Goal: Task Accomplishment & Management: Use online tool/utility

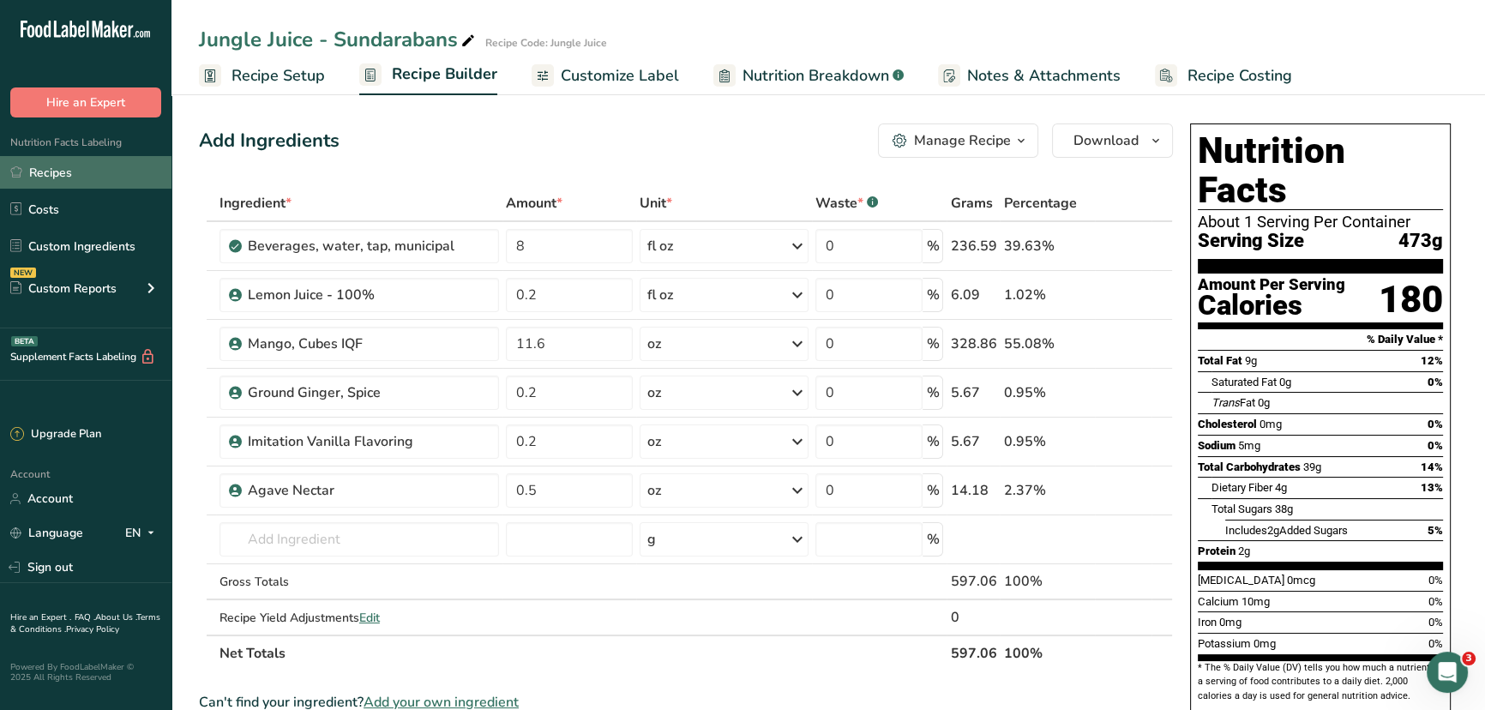
click at [72, 169] on link "Recipes" at bounding box center [86, 172] width 172 height 33
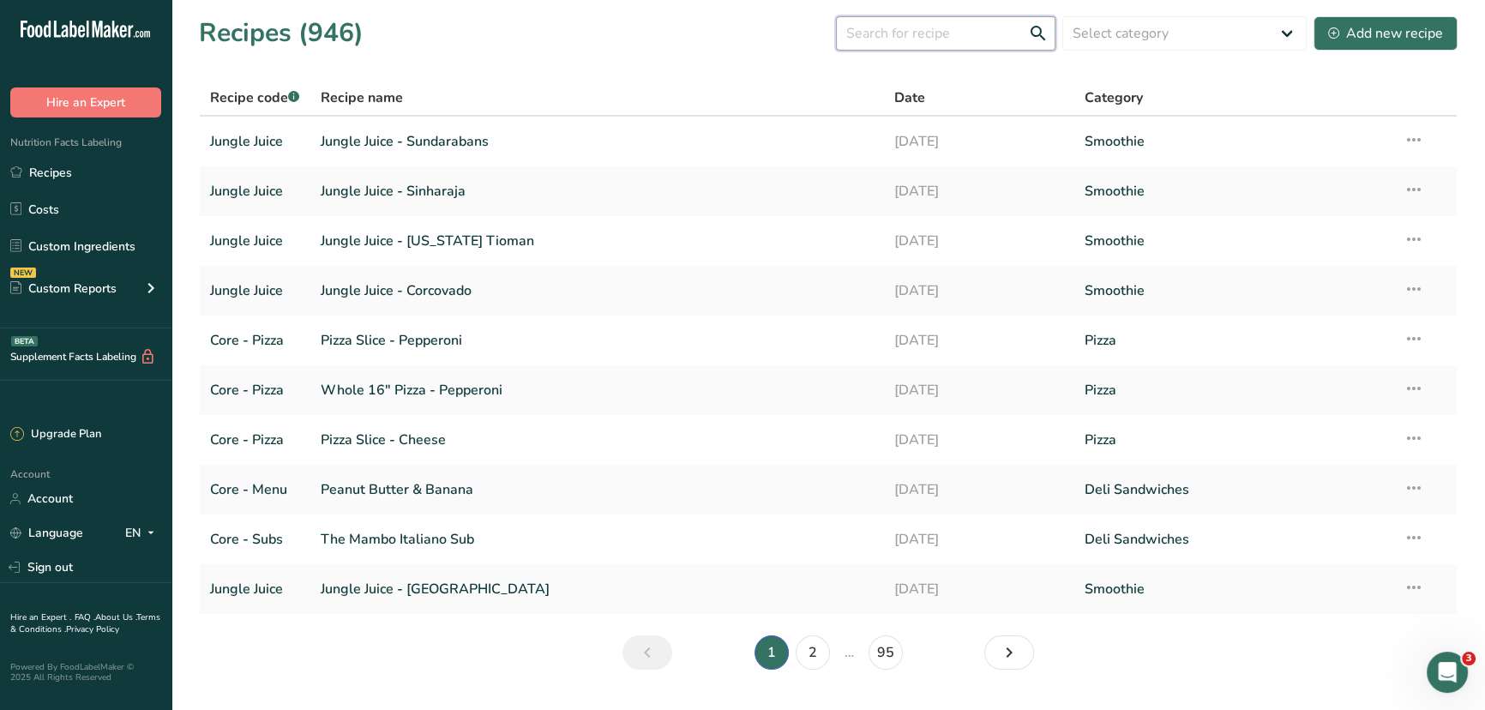
click at [905, 39] on input "text" at bounding box center [946, 33] width 220 height 34
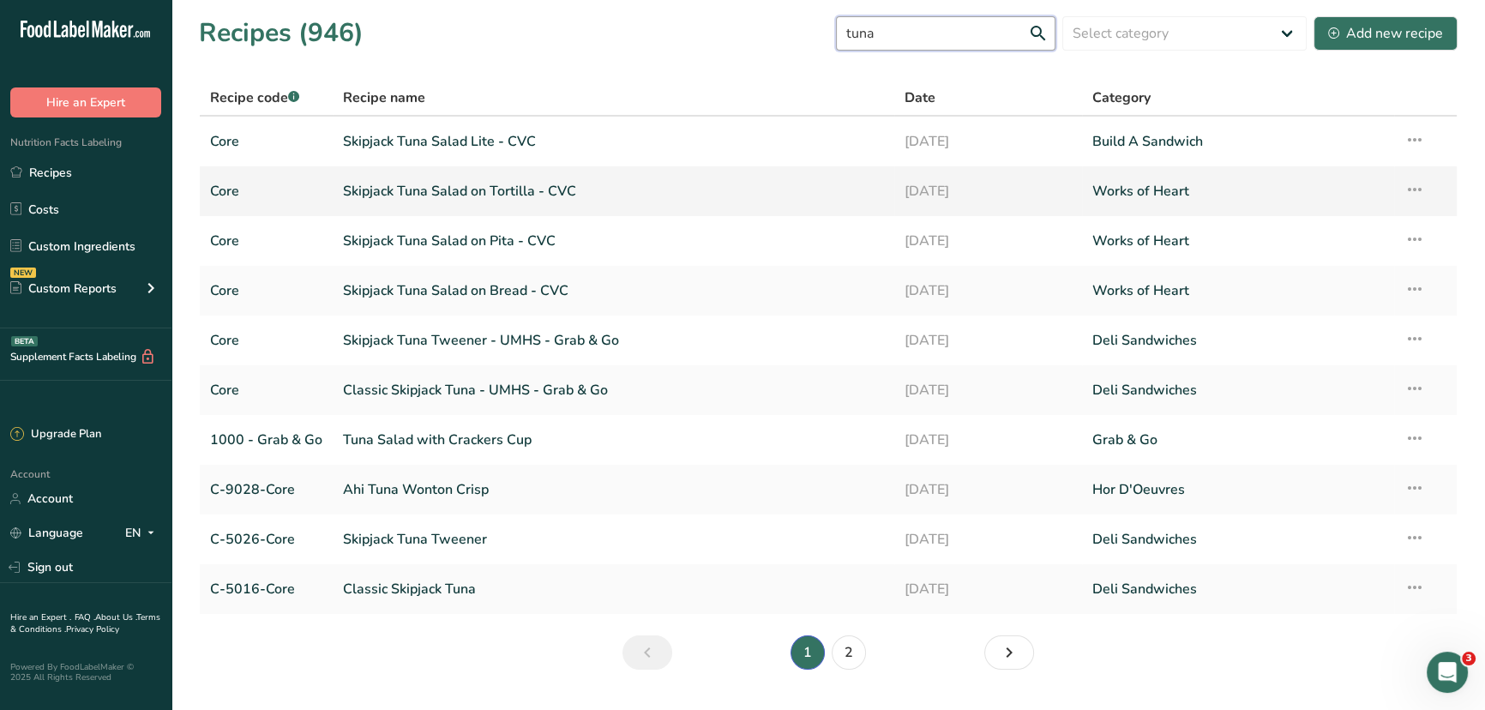
type input "tuna"
click at [507, 184] on link "Skipjack Tuna Salad on Tortilla - CVC" at bounding box center [613, 191] width 541 height 36
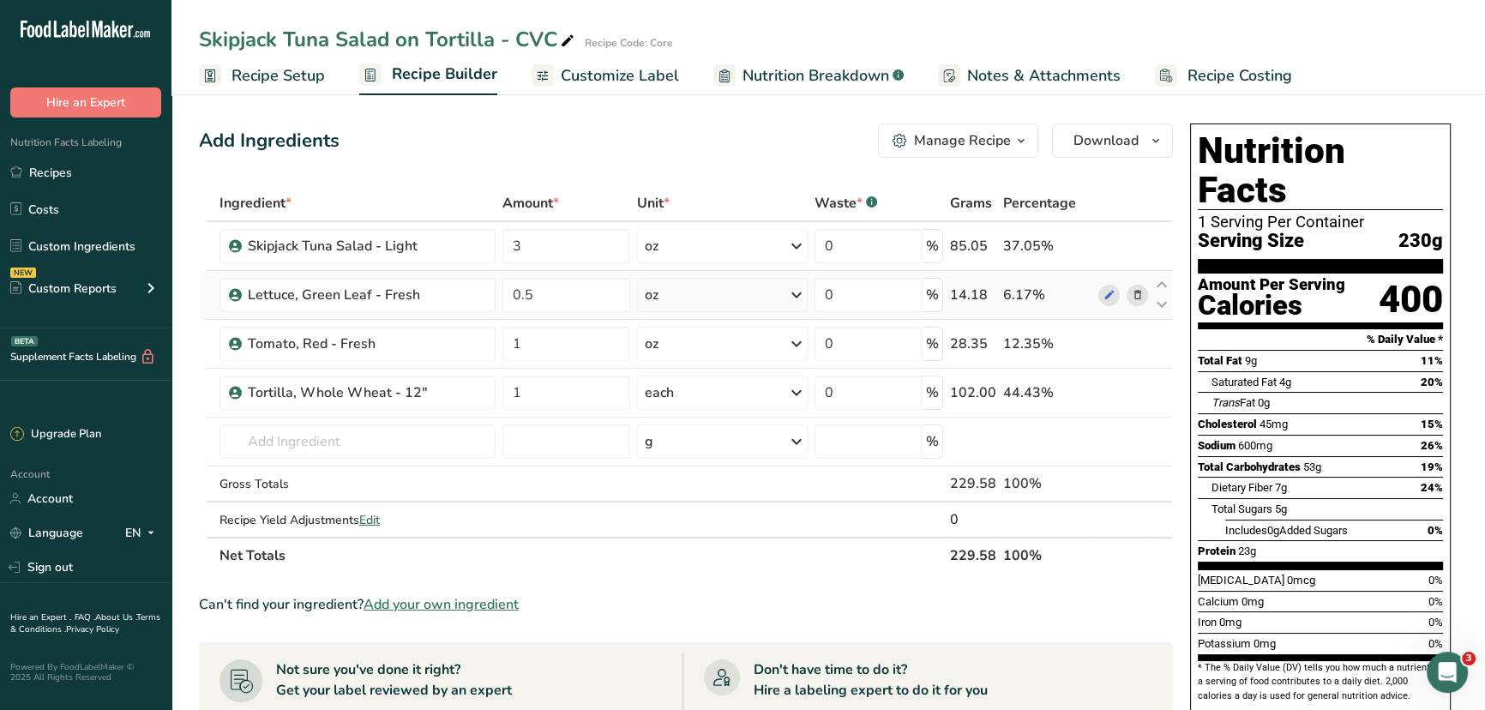
click at [1135, 294] on icon at bounding box center [1137, 295] width 12 height 18
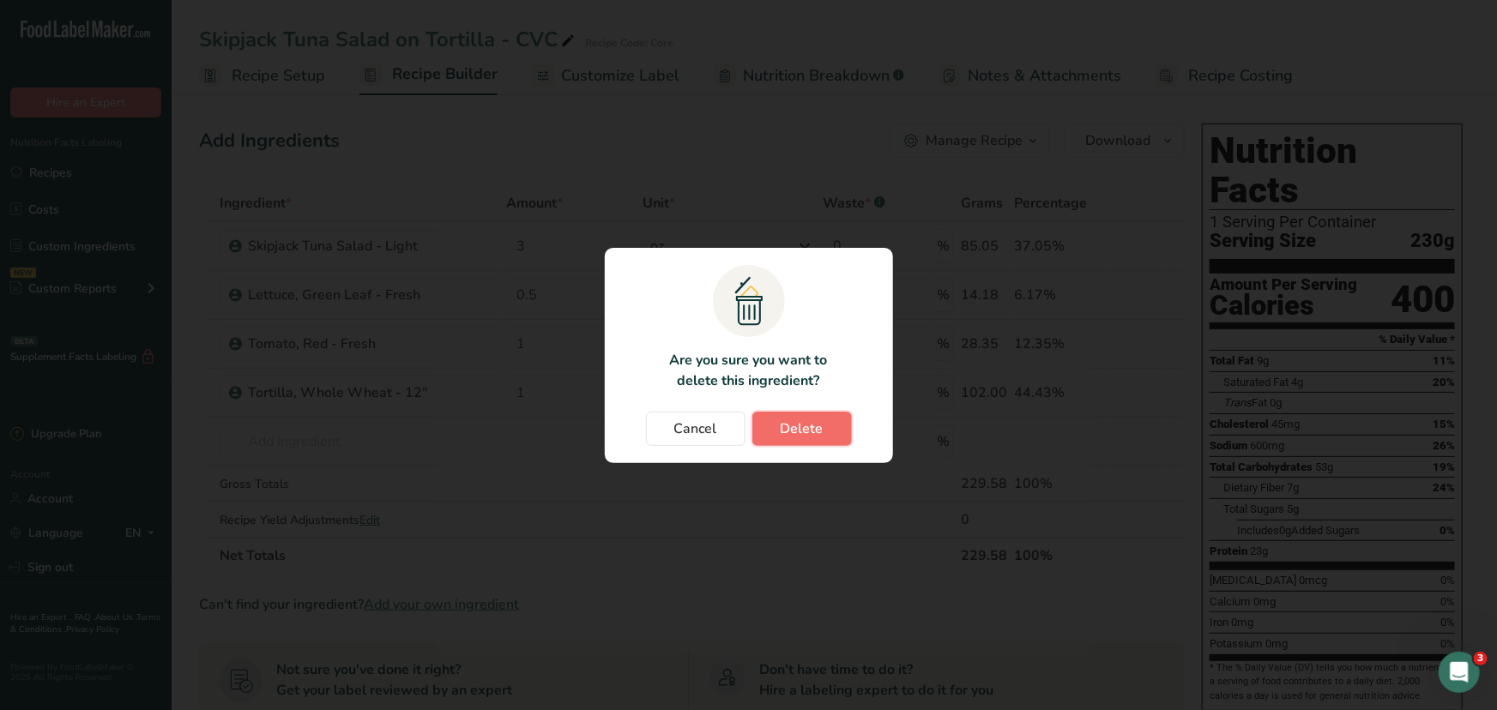
click at [808, 428] on span "Delete" at bounding box center [801, 429] width 43 height 21
type input "1"
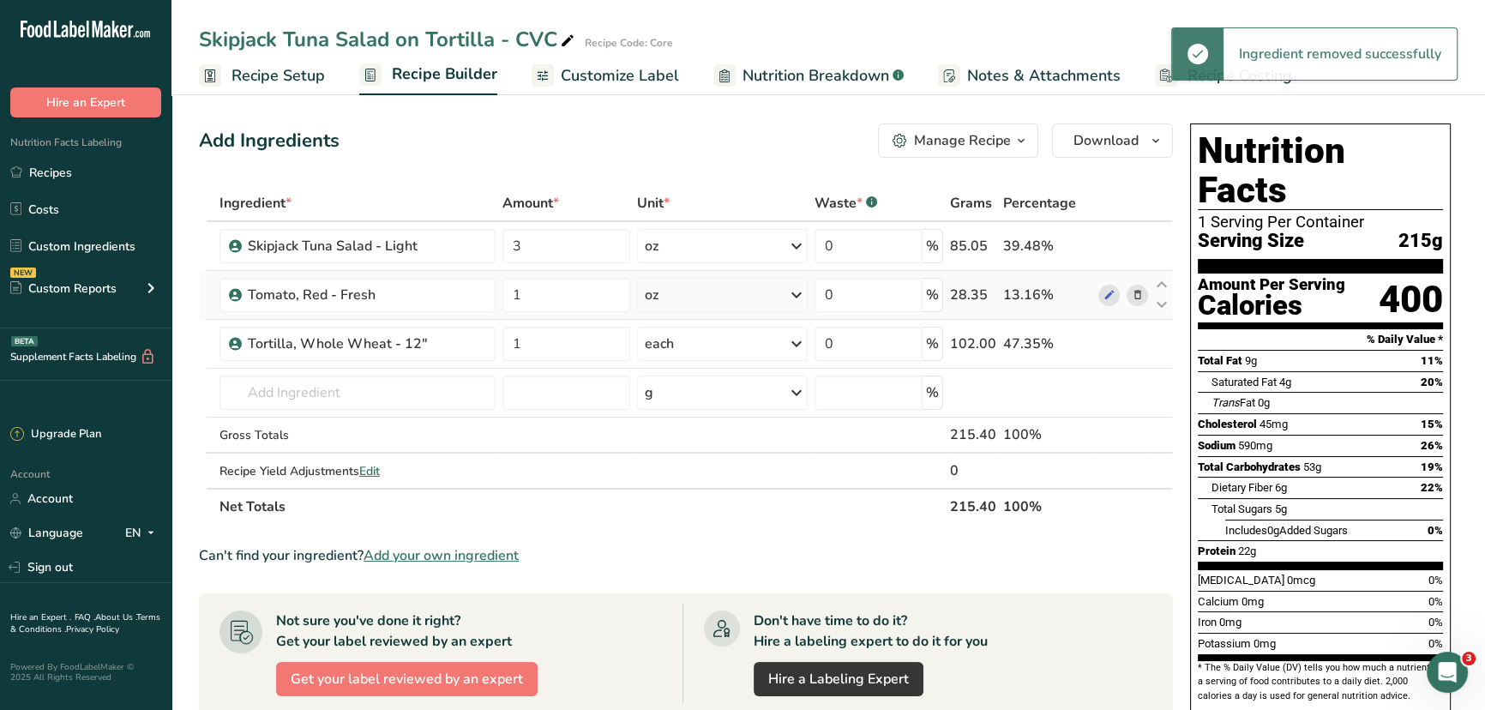
click at [1138, 294] on icon at bounding box center [1137, 295] width 12 height 18
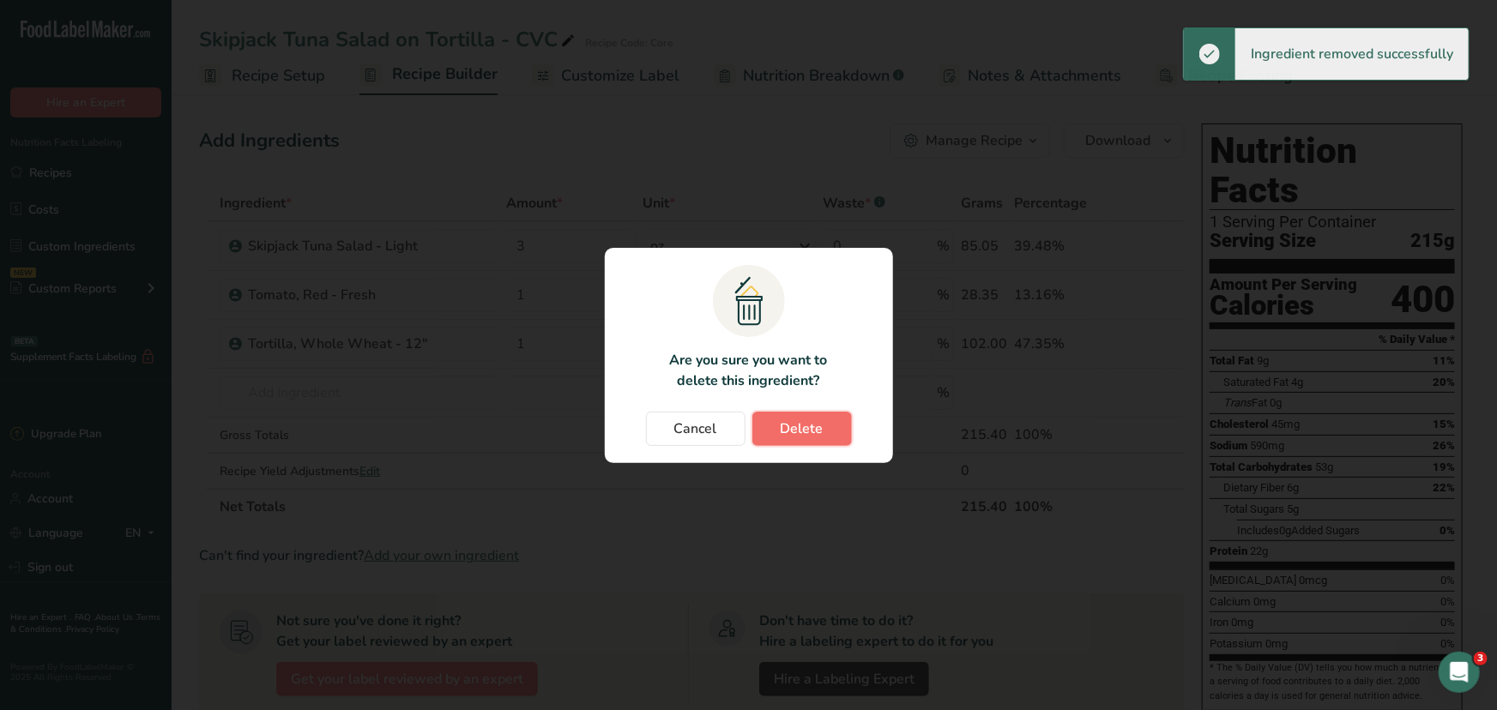
click at [809, 425] on span "Delete" at bounding box center [801, 429] width 43 height 21
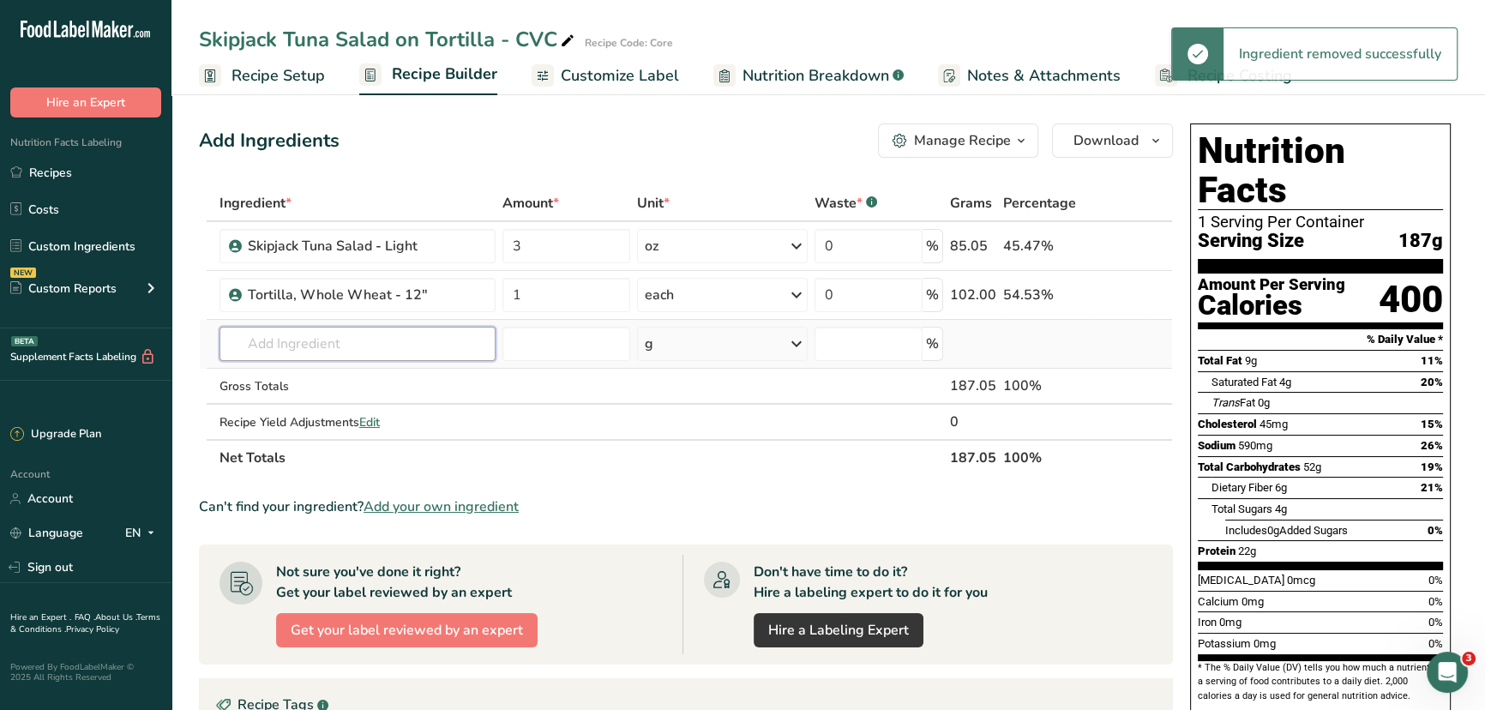
click at [311, 340] on input "text" at bounding box center [358, 344] width 276 height 34
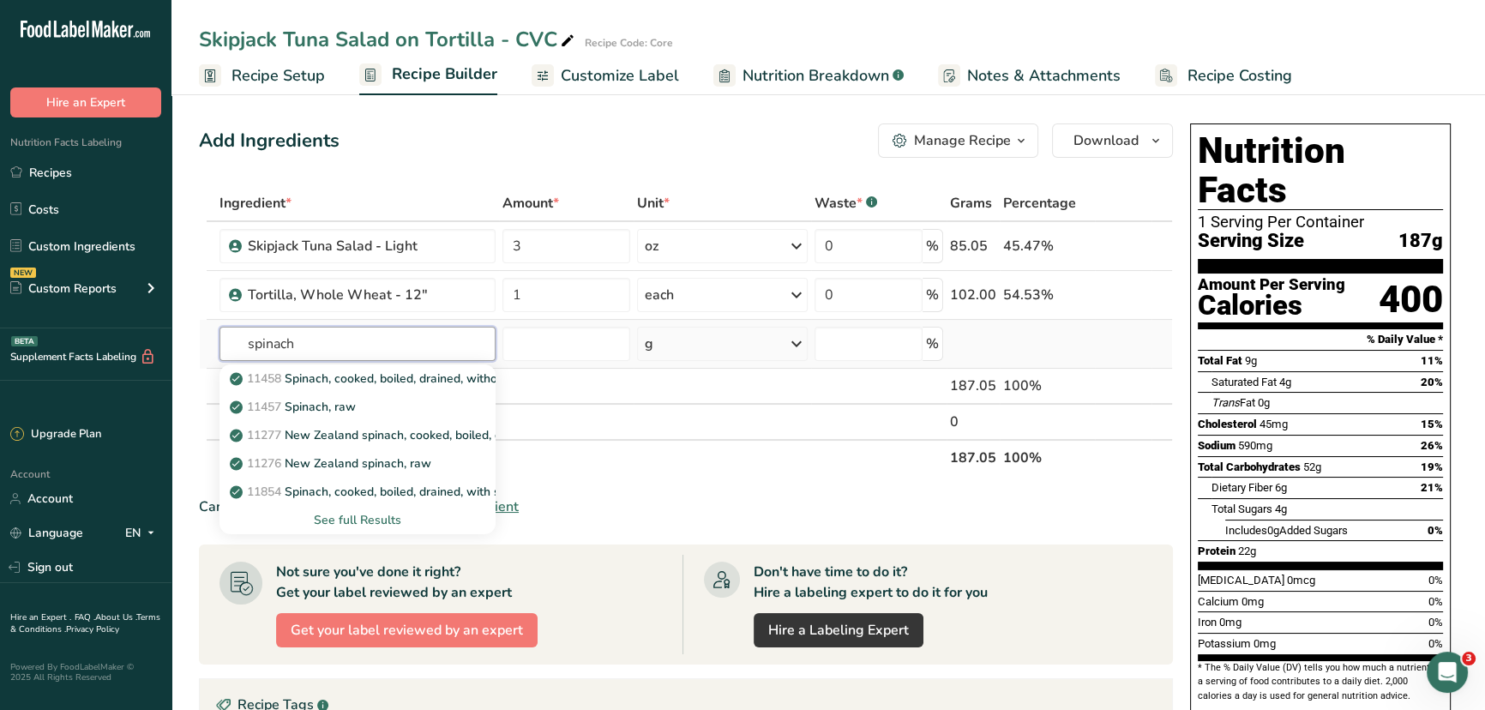
type input "spinach"
click at [356, 516] on div "See full Results" at bounding box center [357, 520] width 249 height 18
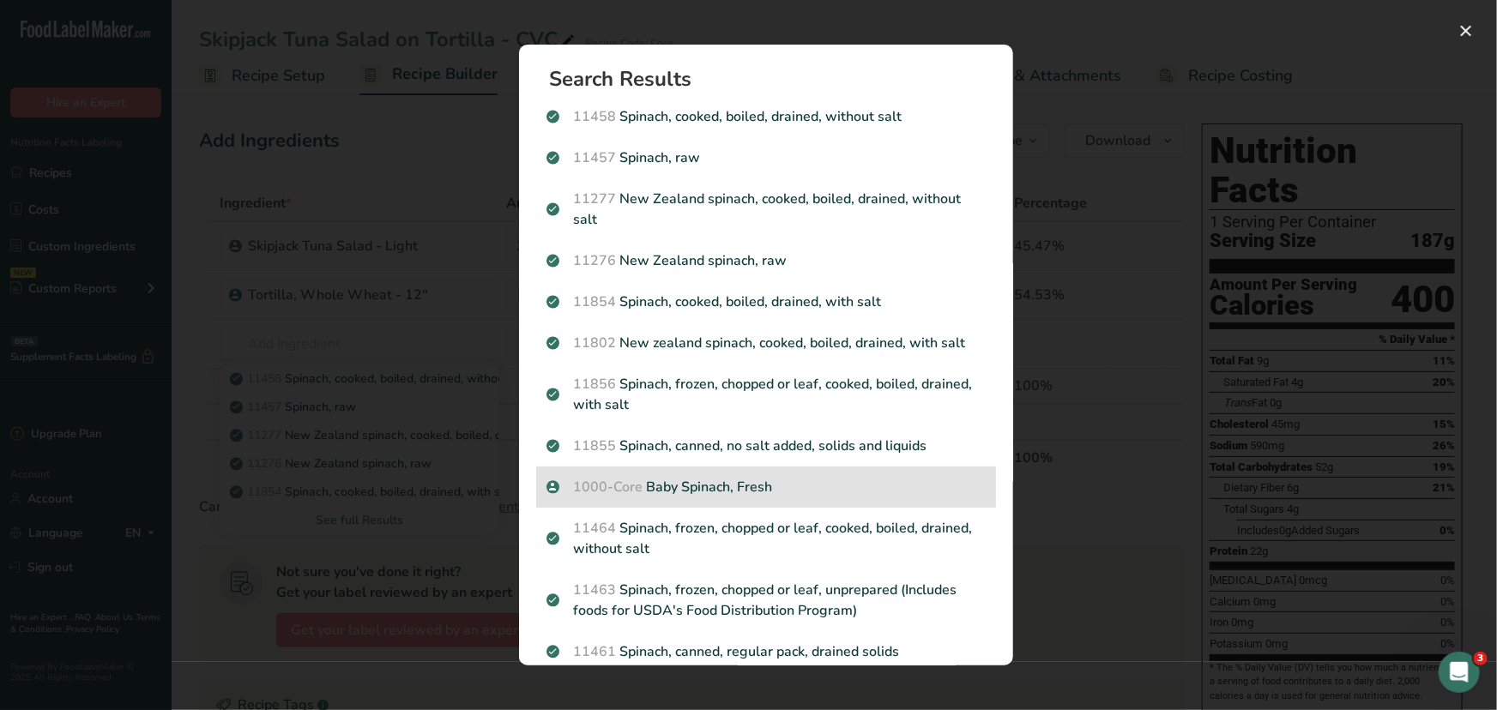
click at [758, 491] on p "1000-Core Baby Spinach, Fresh" at bounding box center [765, 487] width 439 height 21
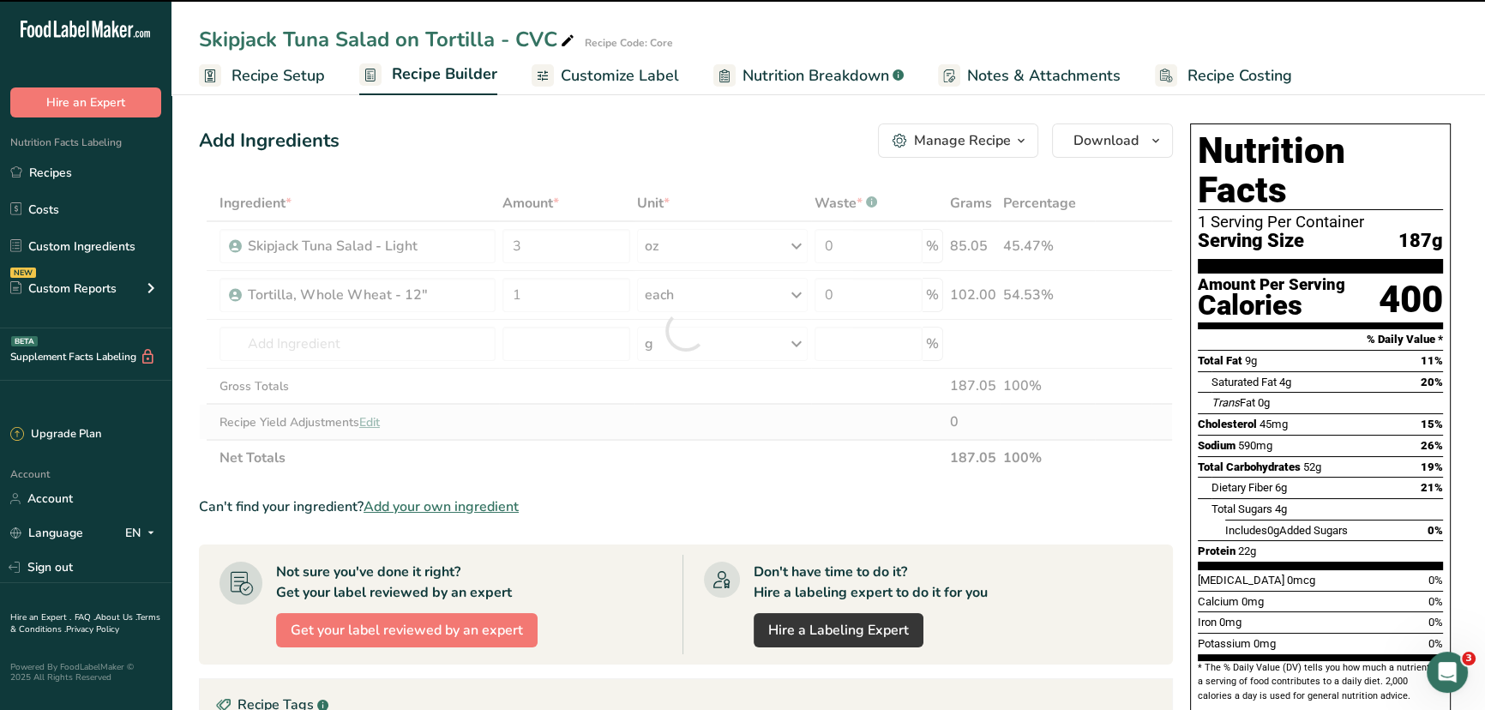
type input "0"
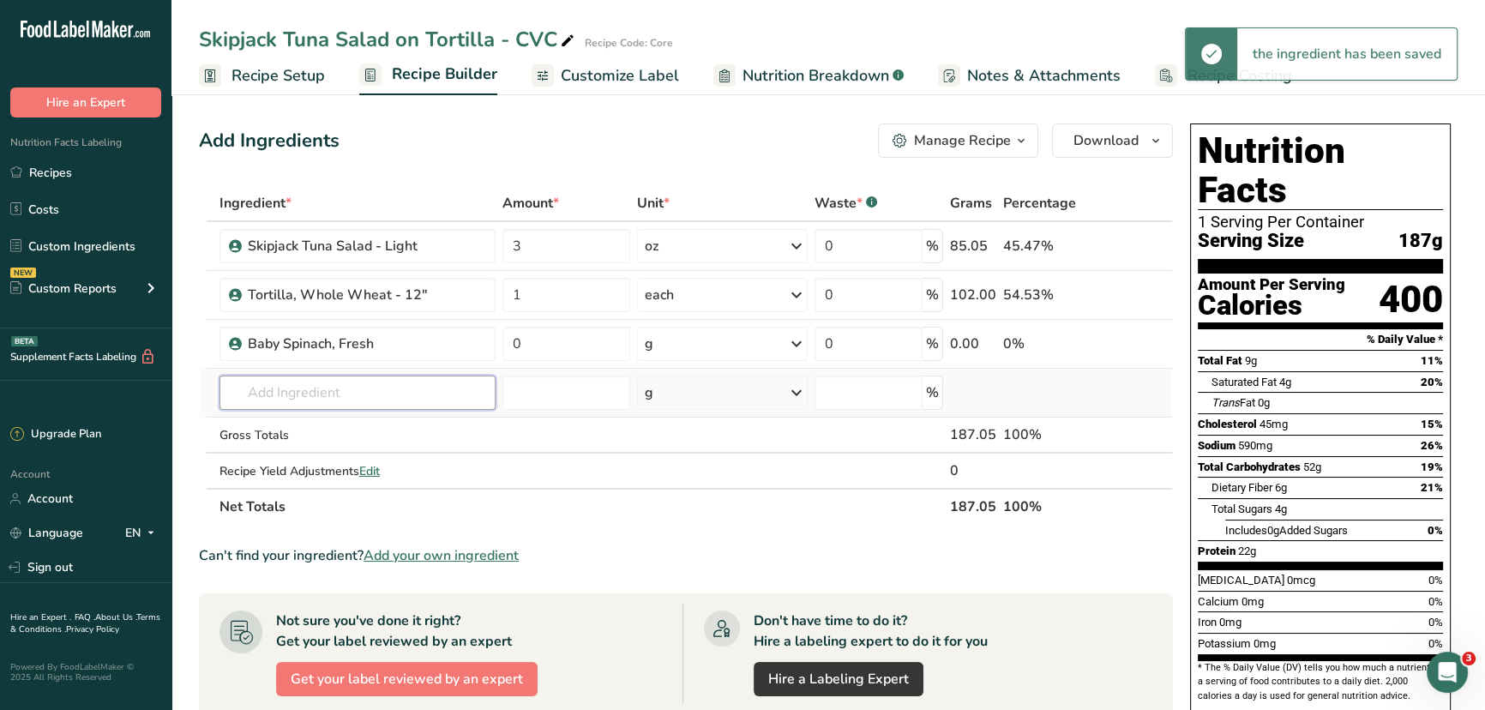
click at [352, 385] on input "text" at bounding box center [358, 393] width 276 height 34
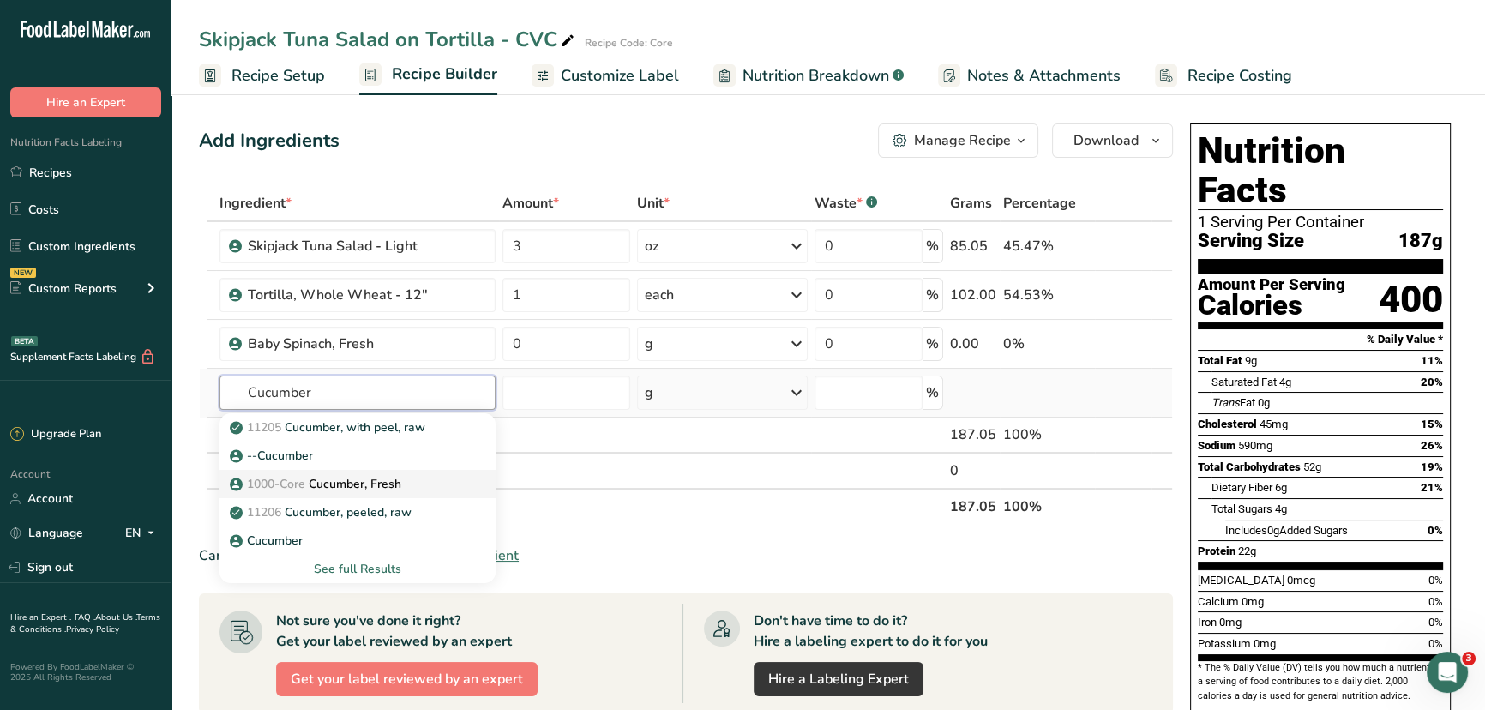
type input "Cucumber"
click at [374, 477] on p "1000-Core Cucumber, Fresh" at bounding box center [317, 484] width 168 height 18
type input "Cucumber, Fresh"
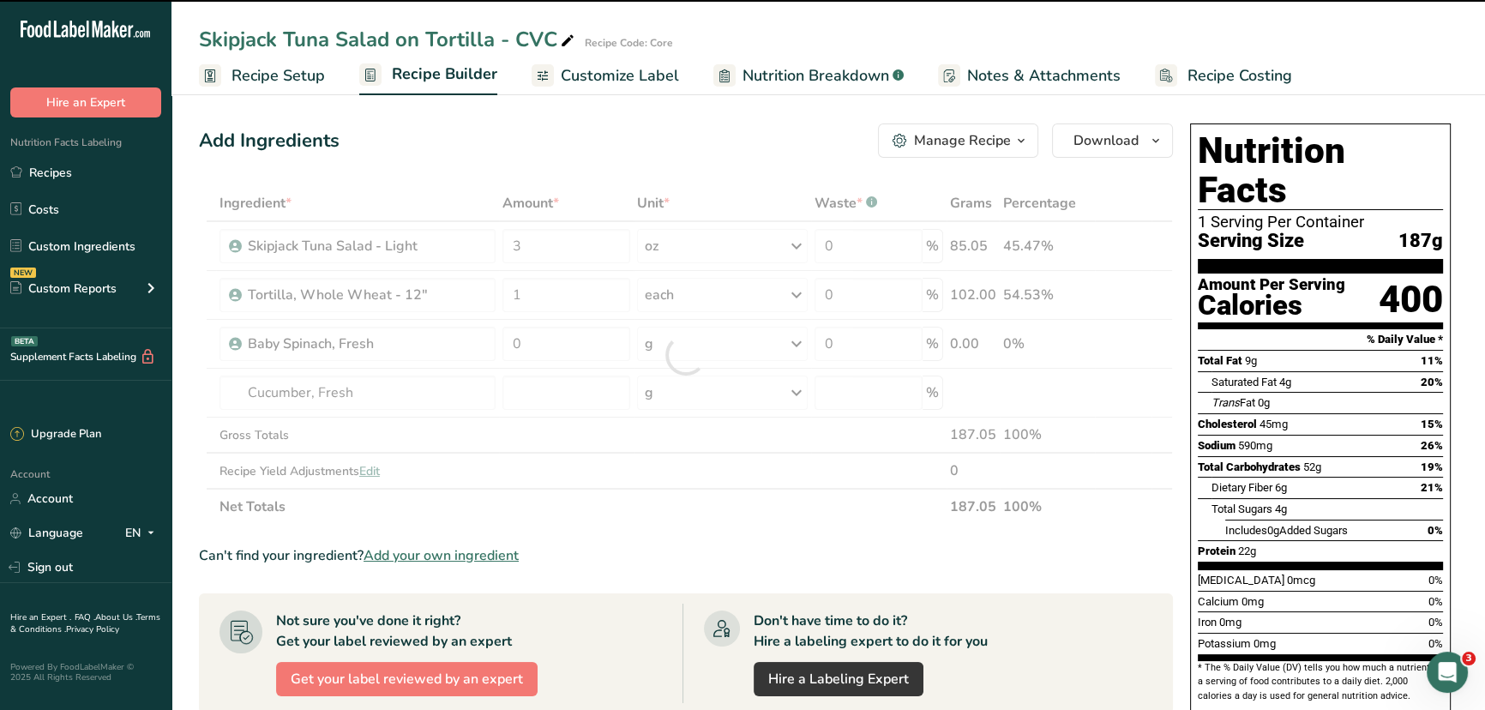
type input "0"
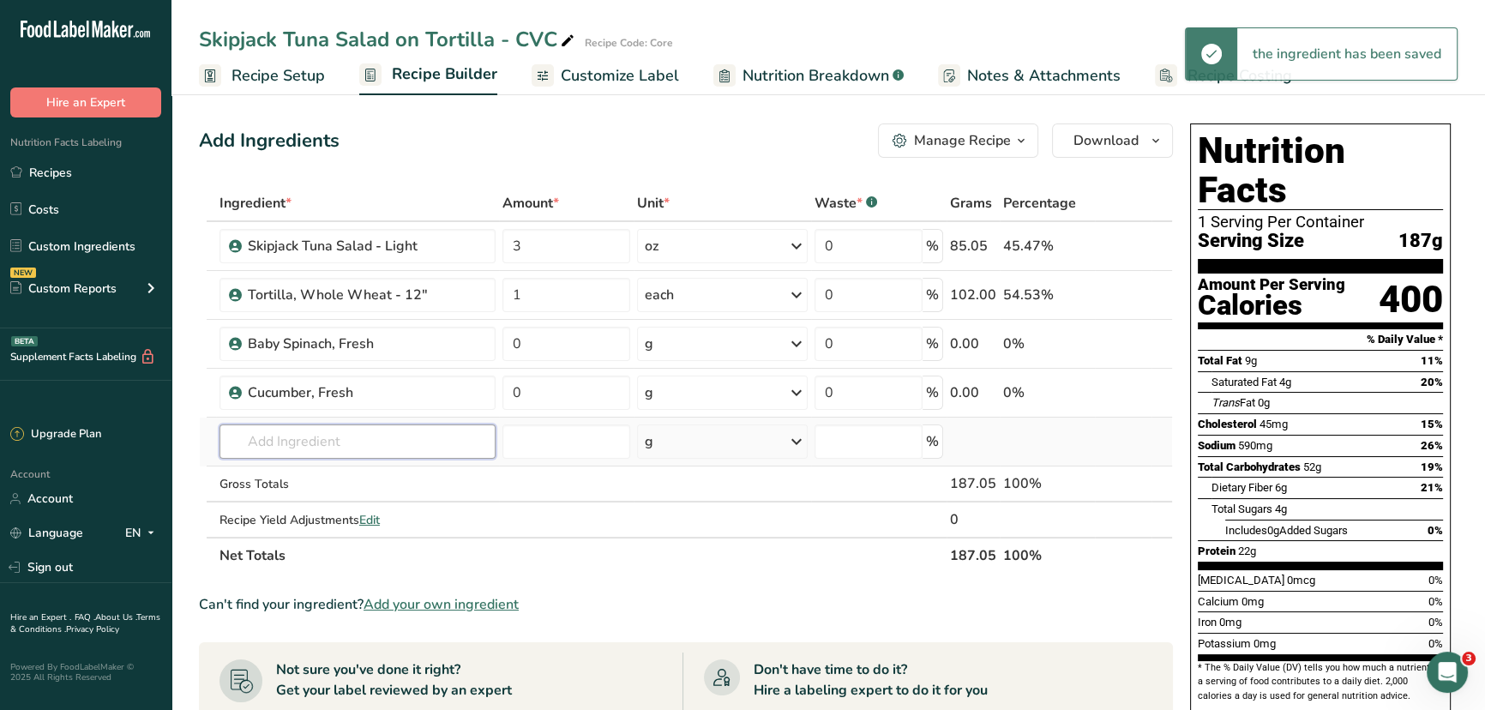
click at [292, 437] on input "text" at bounding box center [358, 442] width 276 height 34
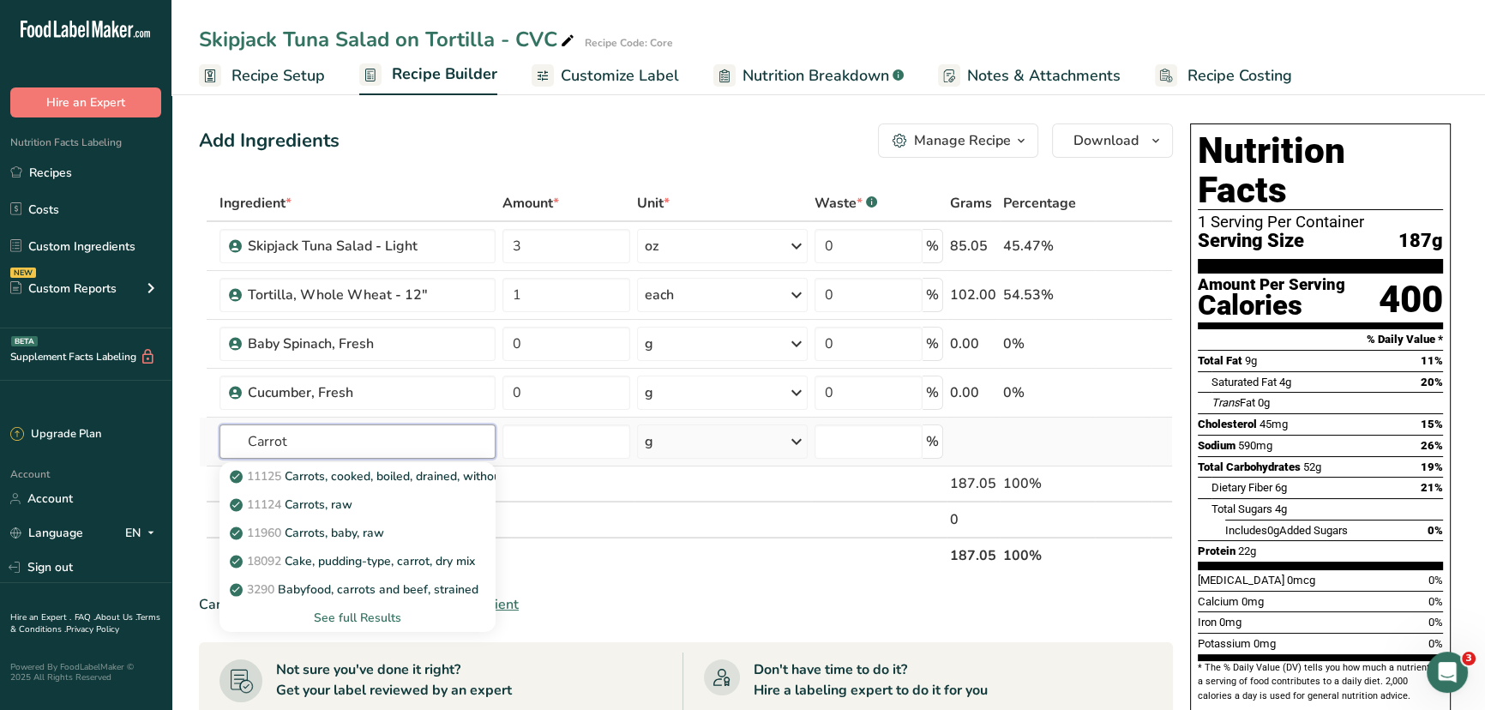
type input "Carrot"
click at [387, 620] on div "See full Results" at bounding box center [357, 618] width 249 height 18
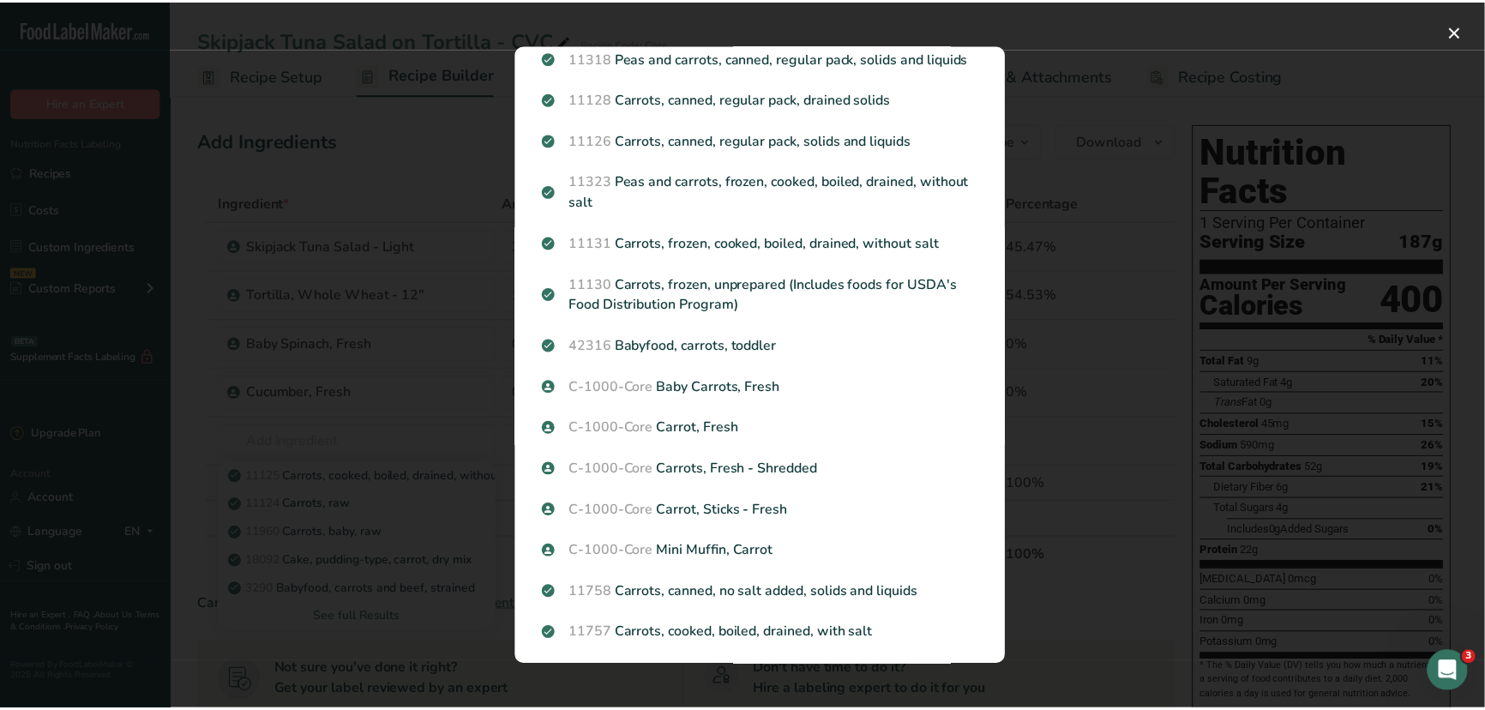
scroll to position [702, 0]
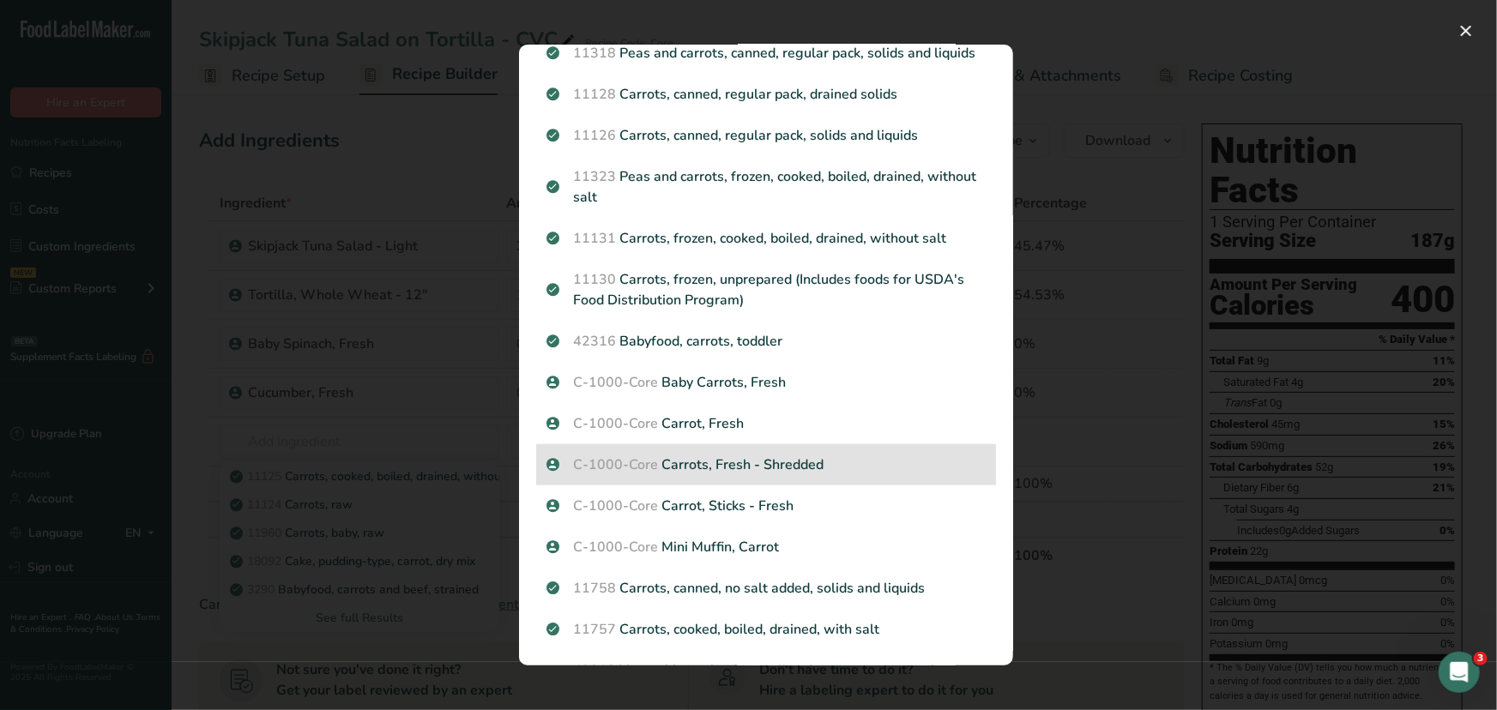
click at [687, 475] on p "C-1000-Core Carrots, Fresh - Shredded" at bounding box center [765, 465] width 439 height 21
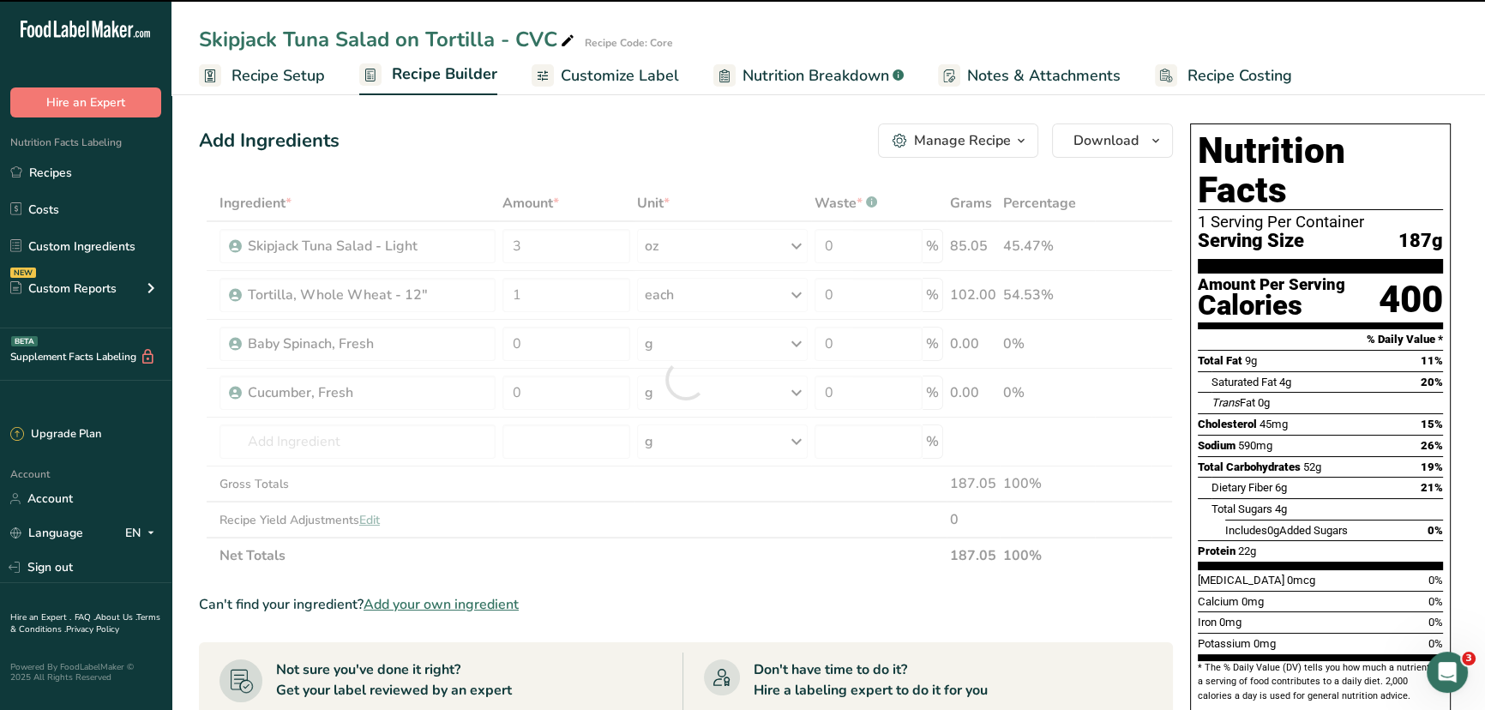
type input "0"
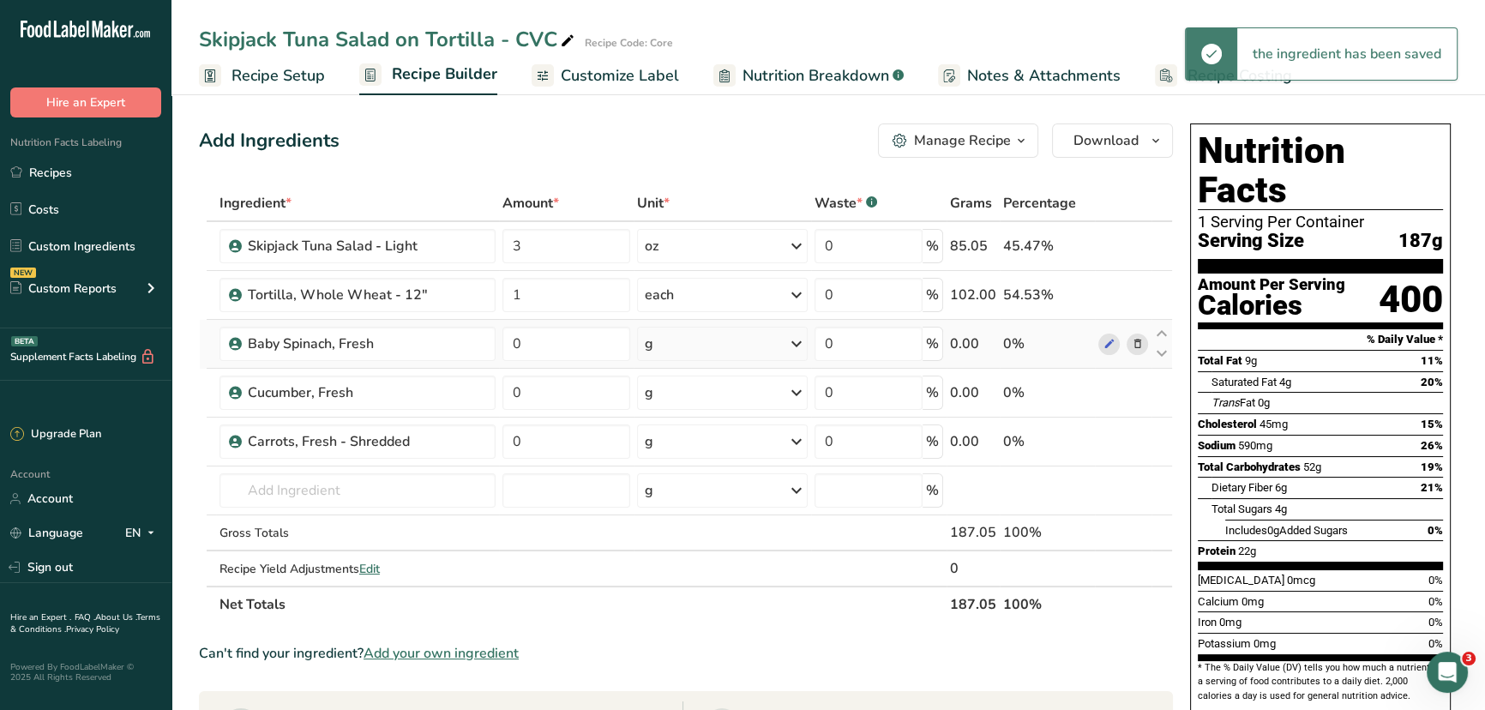
click at [740, 341] on div "g" at bounding box center [722, 344] width 171 height 34
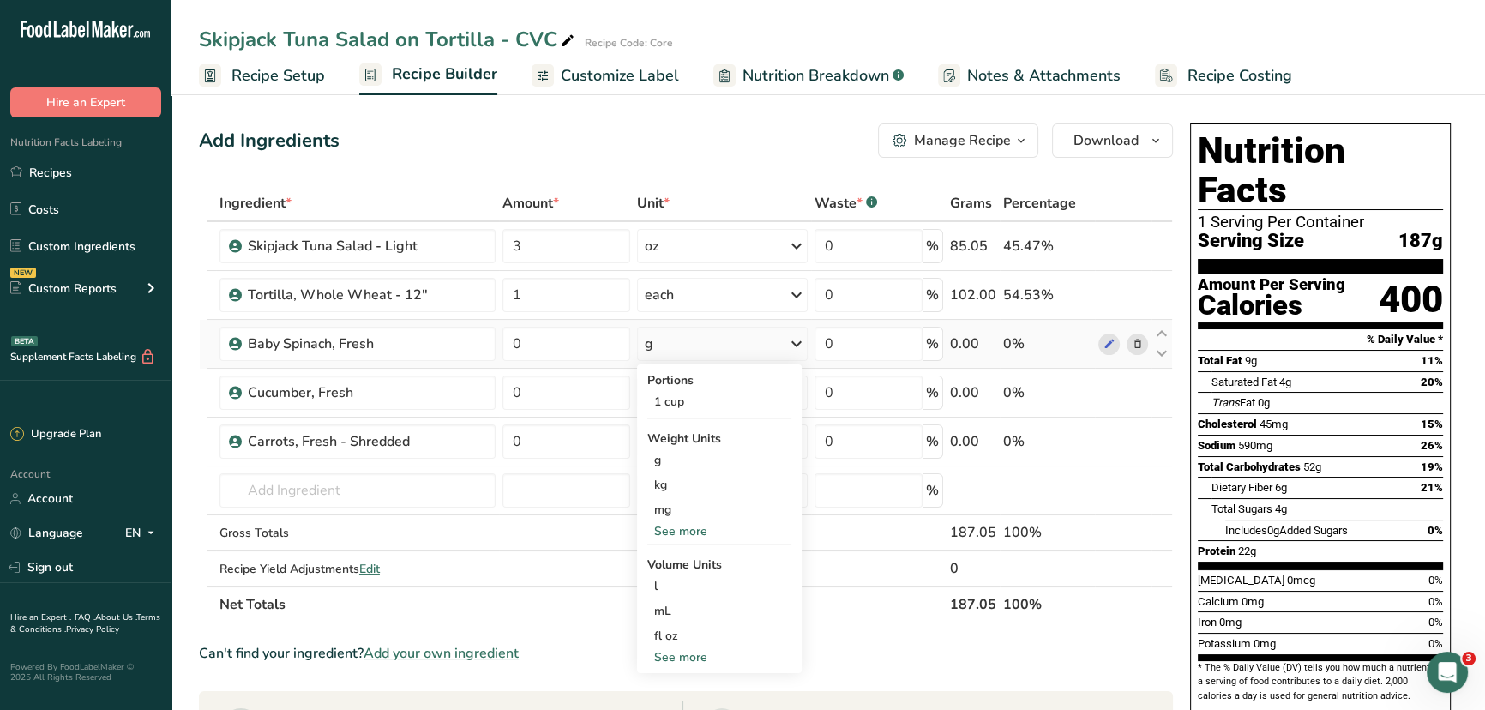
click at [688, 527] on div "See more" at bounding box center [719, 531] width 144 height 18
click at [665, 580] on div "oz" at bounding box center [719, 584] width 144 height 25
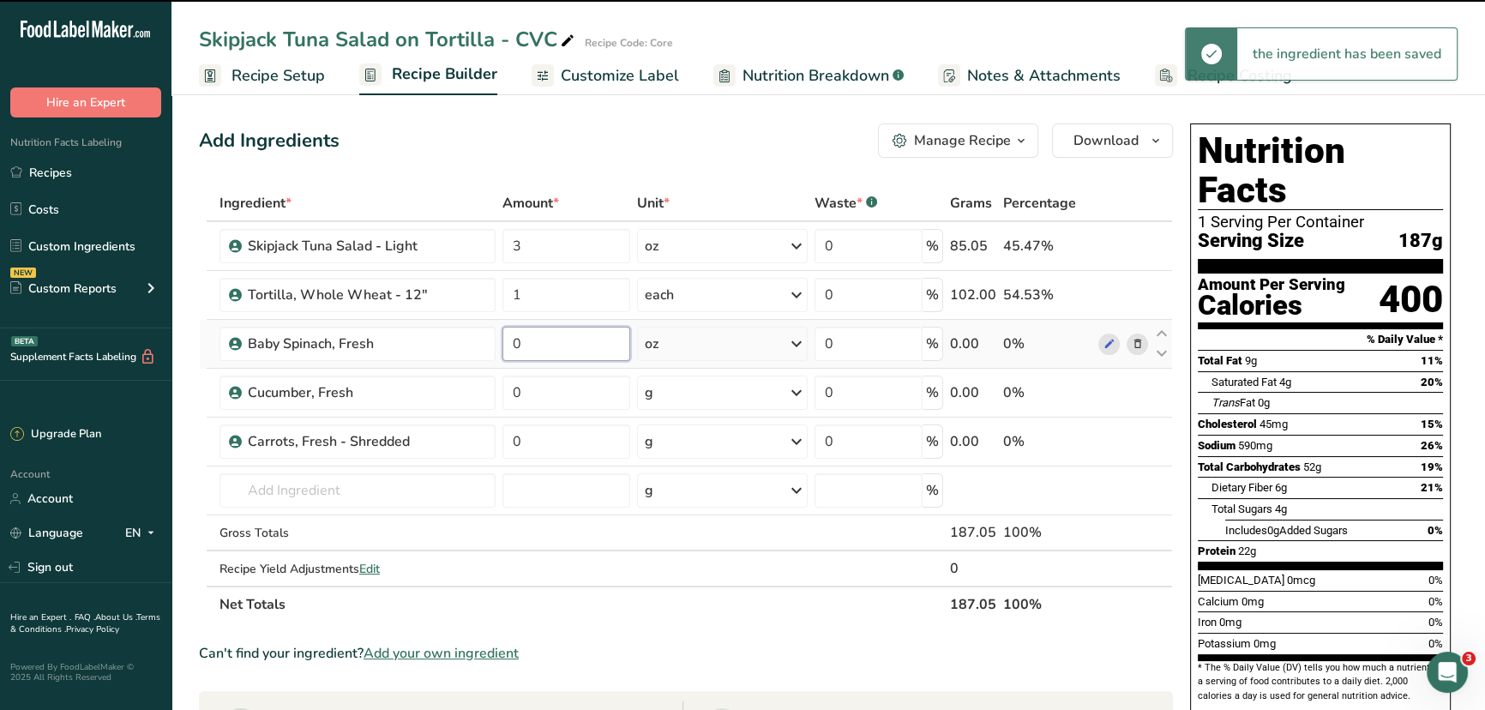
click at [592, 352] on input "0" at bounding box center [567, 344] width 128 height 34
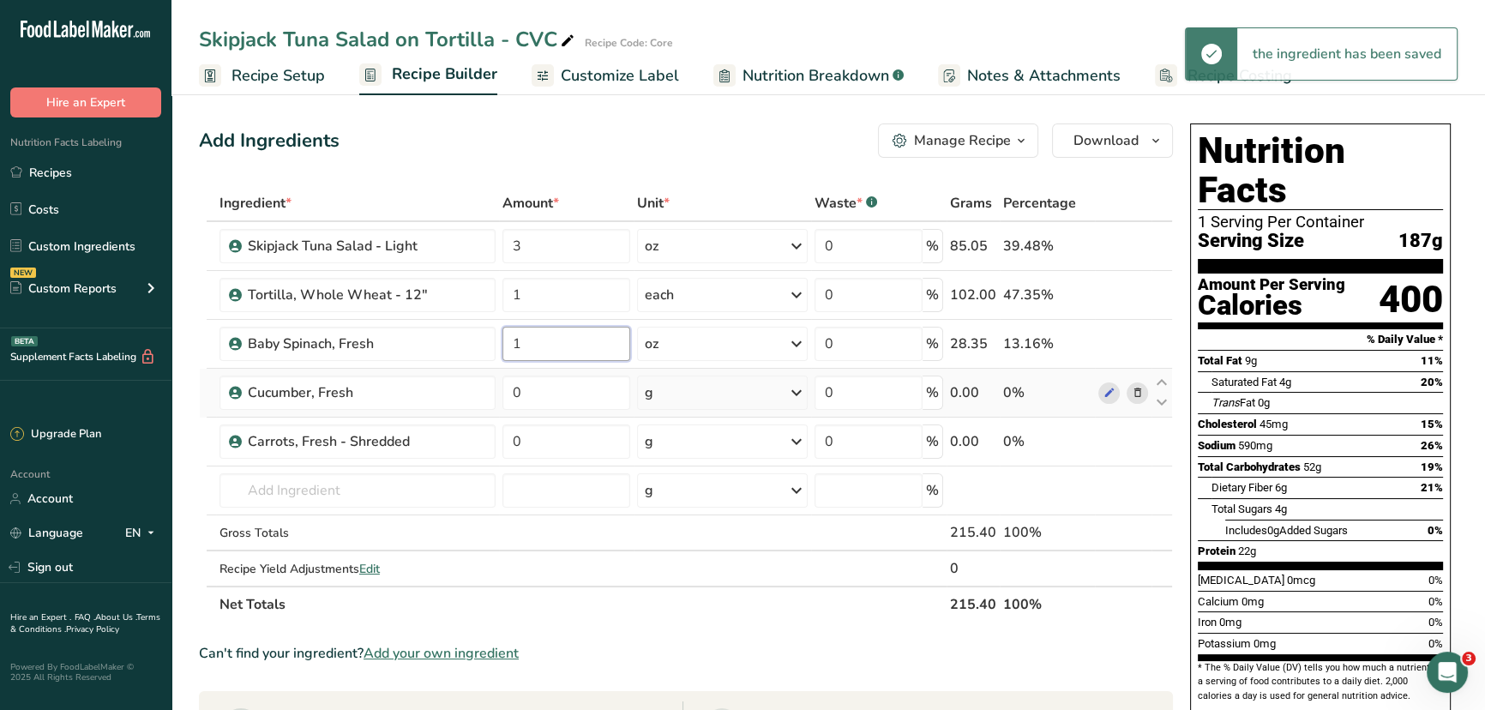
type input "1"
click at [804, 394] on div "Ingredient * Amount * Unit * Waste * .a-a{fill:#347362;}.b-a{fill:#fff;} Grams …" at bounding box center [686, 403] width 974 height 437
click at [798, 394] on icon at bounding box center [796, 392] width 21 height 31
click at [684, 577] on div "See more" at bounding box center [719, 580] width 144 height 18
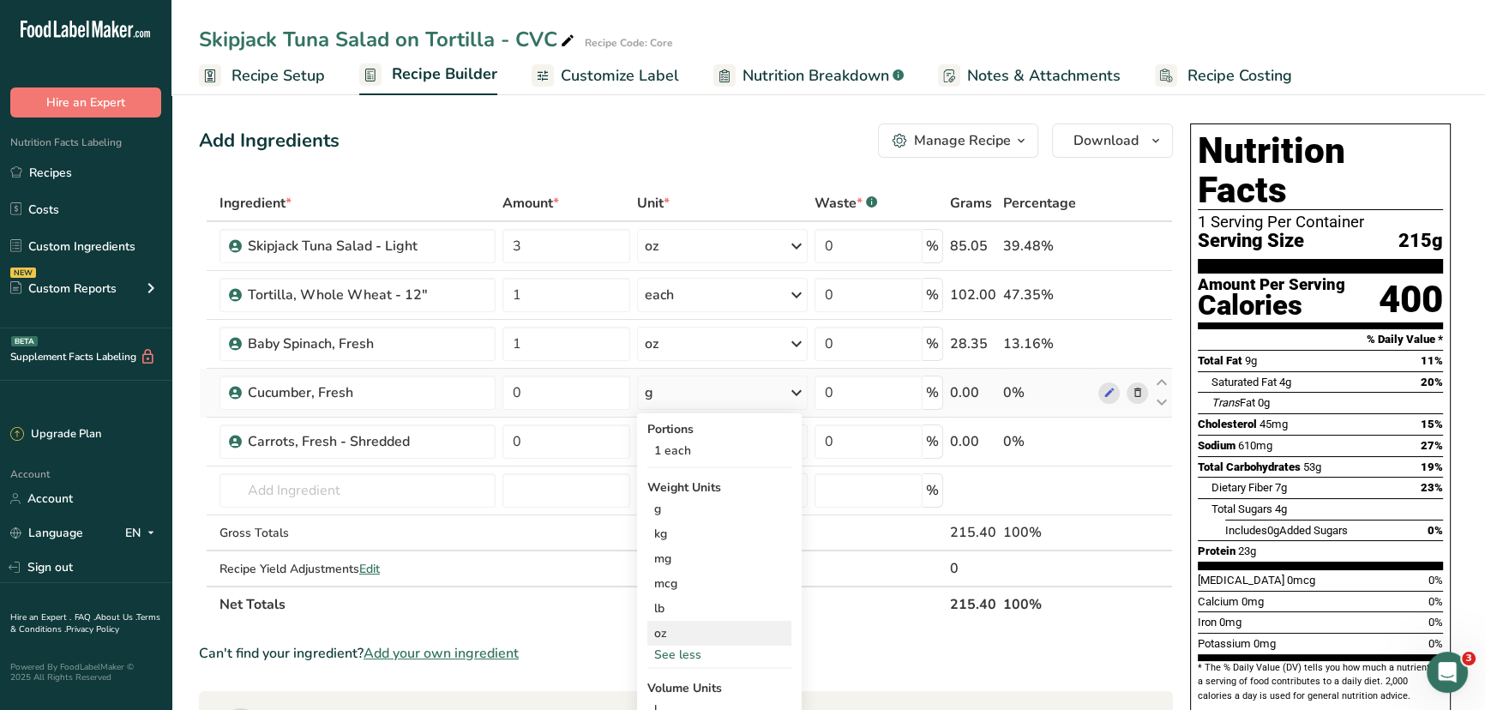
click at [666, 633] on div "oz" at bounding box center [719, 633] width 144 height 25
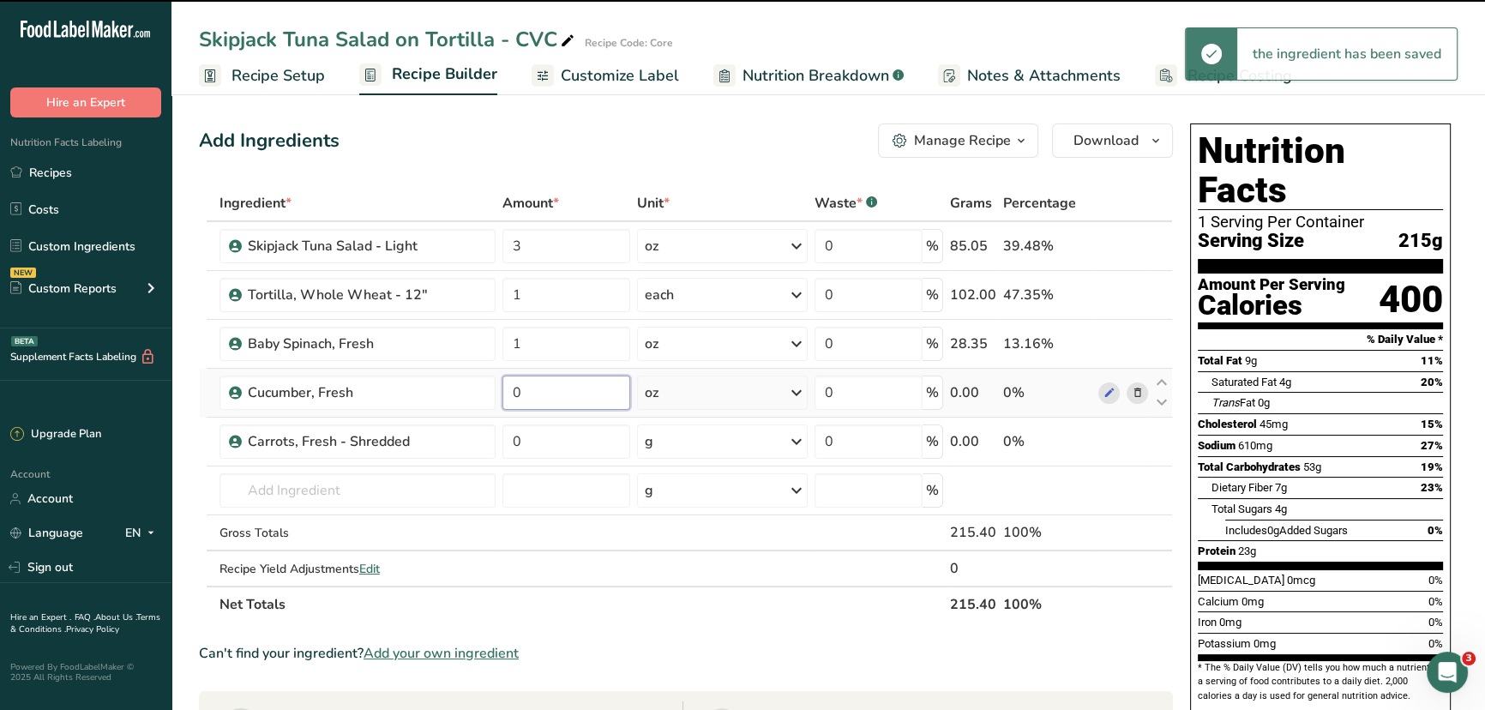
click at [543, 387] on input "0" at bounding box center [567, 393] width 128 height 34
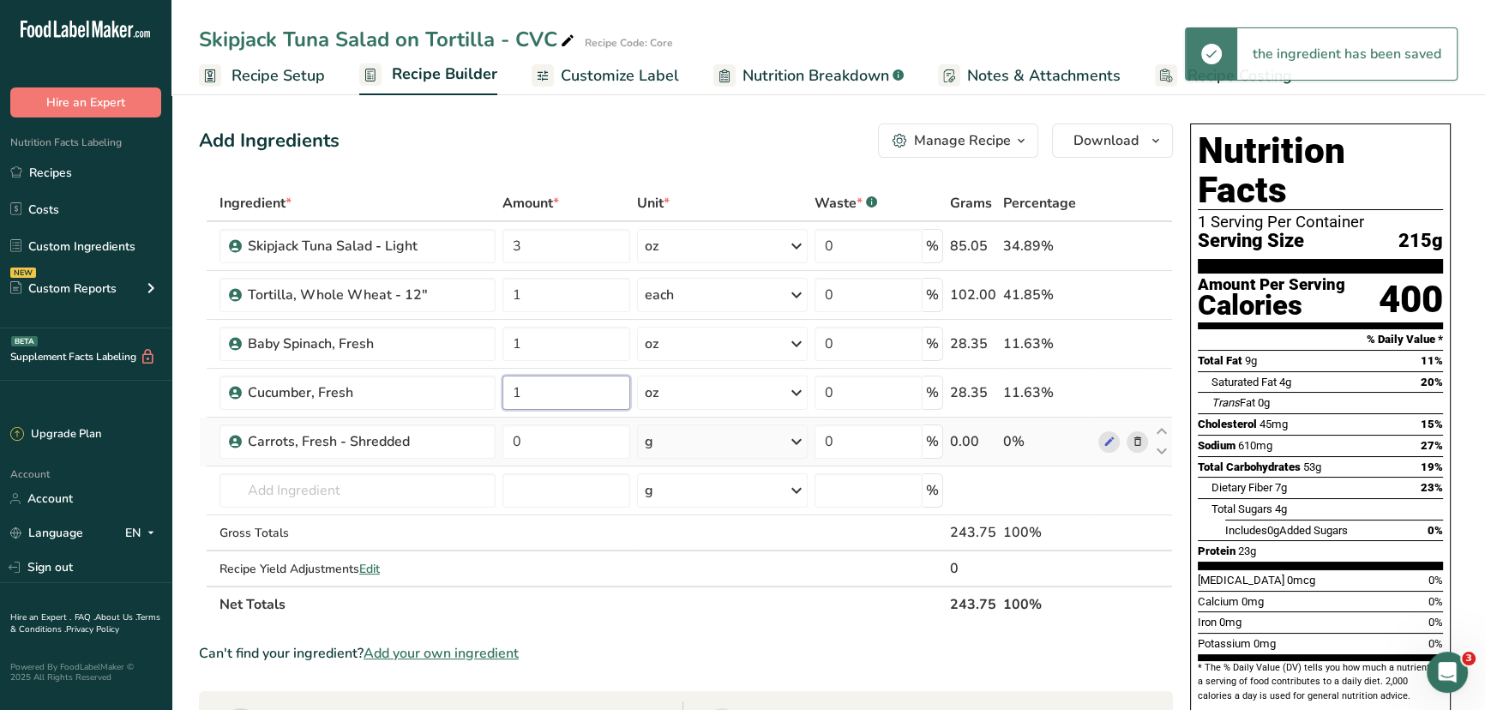
type input "1"
click at [782, 437] on div "Ingredient * Amount * Unit * Waste * .a-a{fill:#347362;}.b-a{fill:#fff;} Grams …" at bounding box center [686, 403] width 974 height 437
click at [792, 443] on icon at bounding box center [796, 441] width 21 height 31
click at [675, 626] on div "See more" at bounding box center [719, 629] width 144 height 18
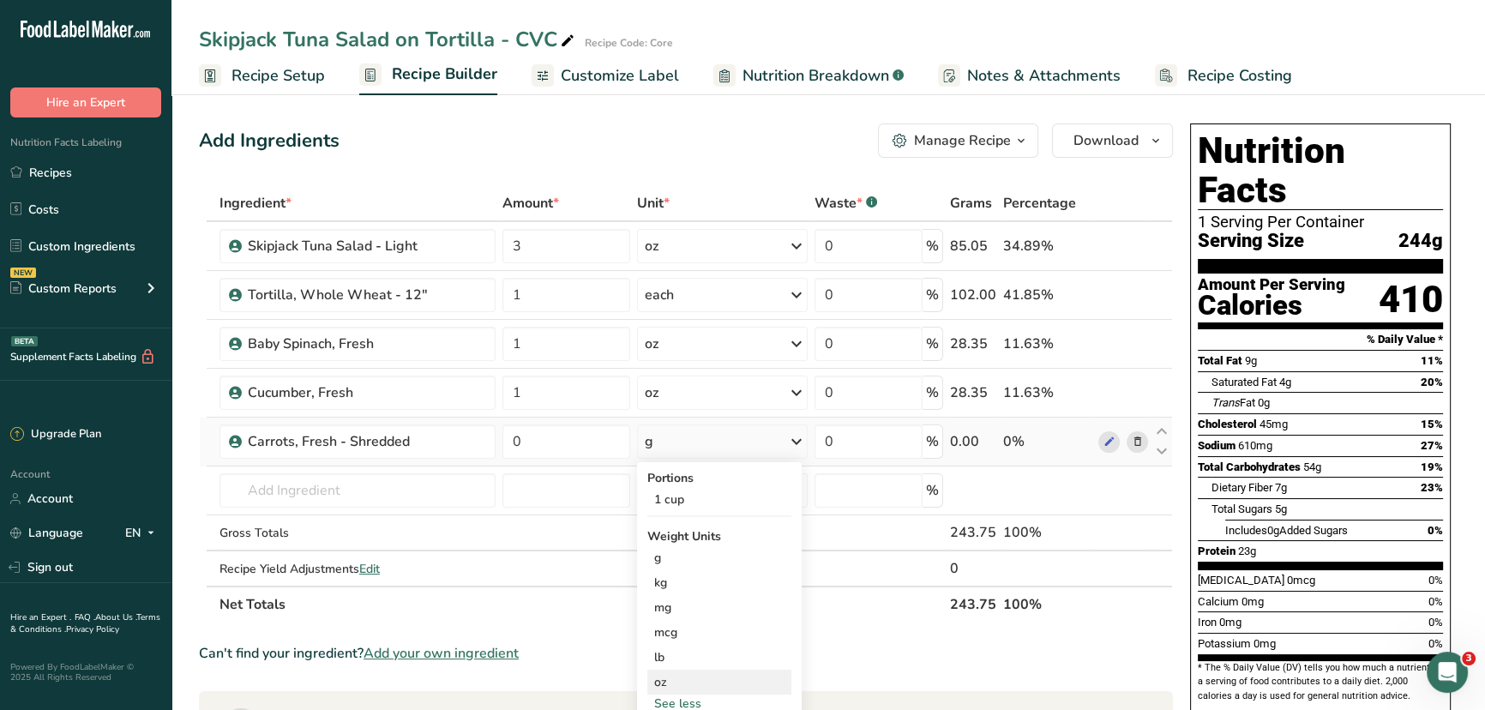
click at [661, 686] on div "oz" at bounding box center [719, 682] width 144 height 25
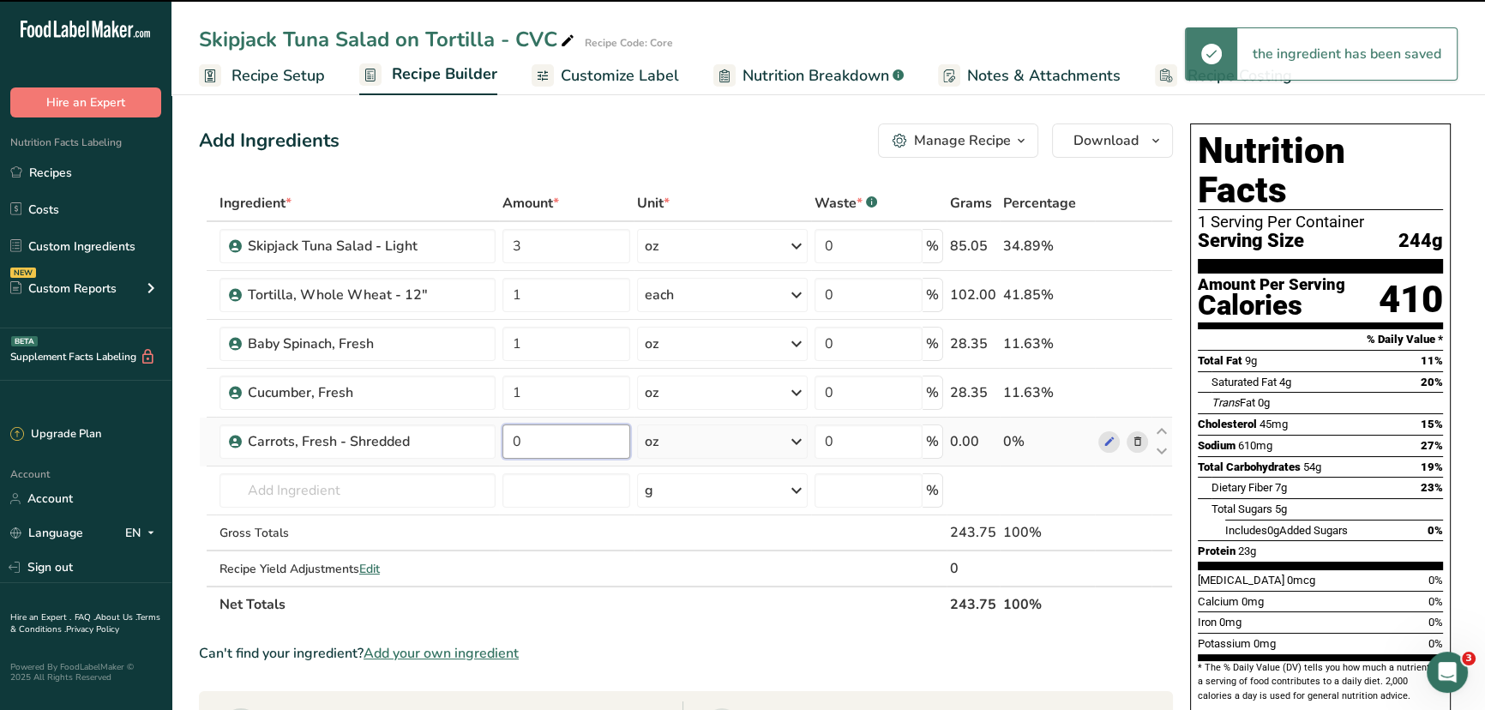
click at [541, 438] on input "0" at bounding box center [567, 442] width 128 height 34
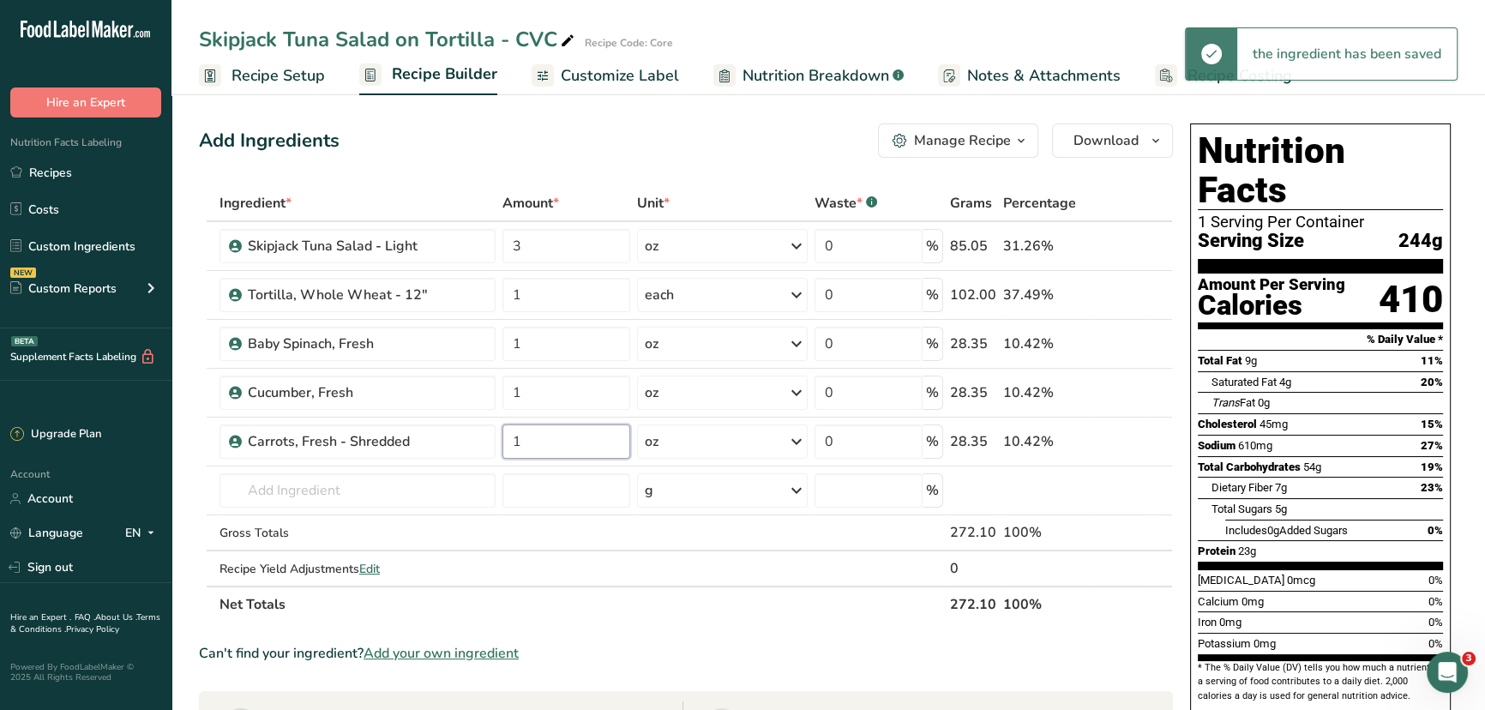
type input "1"
click at [1182, 437] on div "Add Ingredients Manage Recipe Delete Recipe Duplicate Recipe Scale Recipe Save …" at bounding box center [691, 673] width 985 height 1113
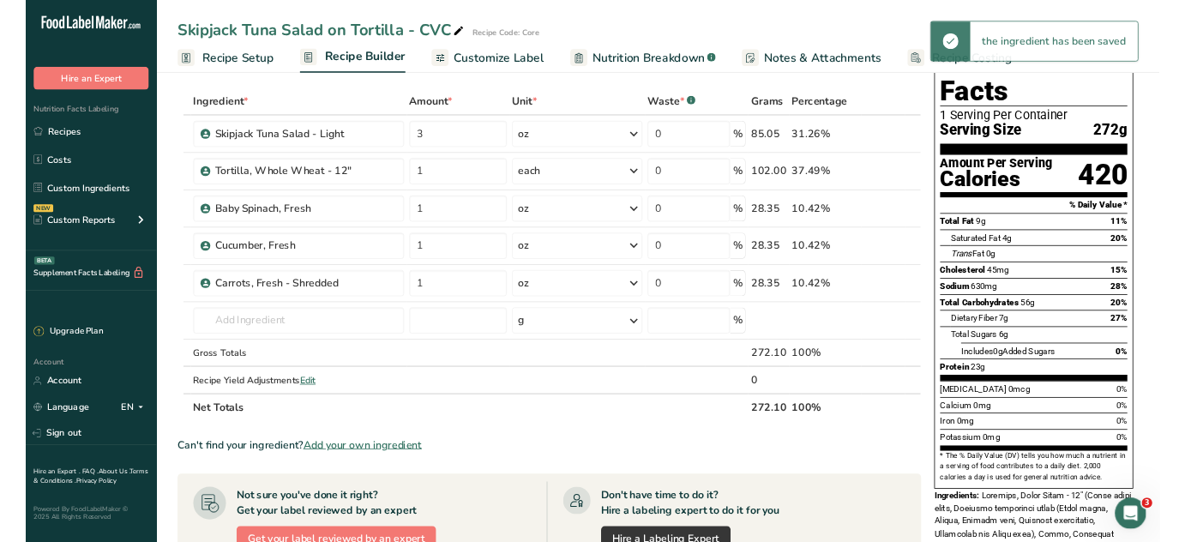
scroll to position [77, 0]
